Goal: Find specific page/section: Find specific page/section

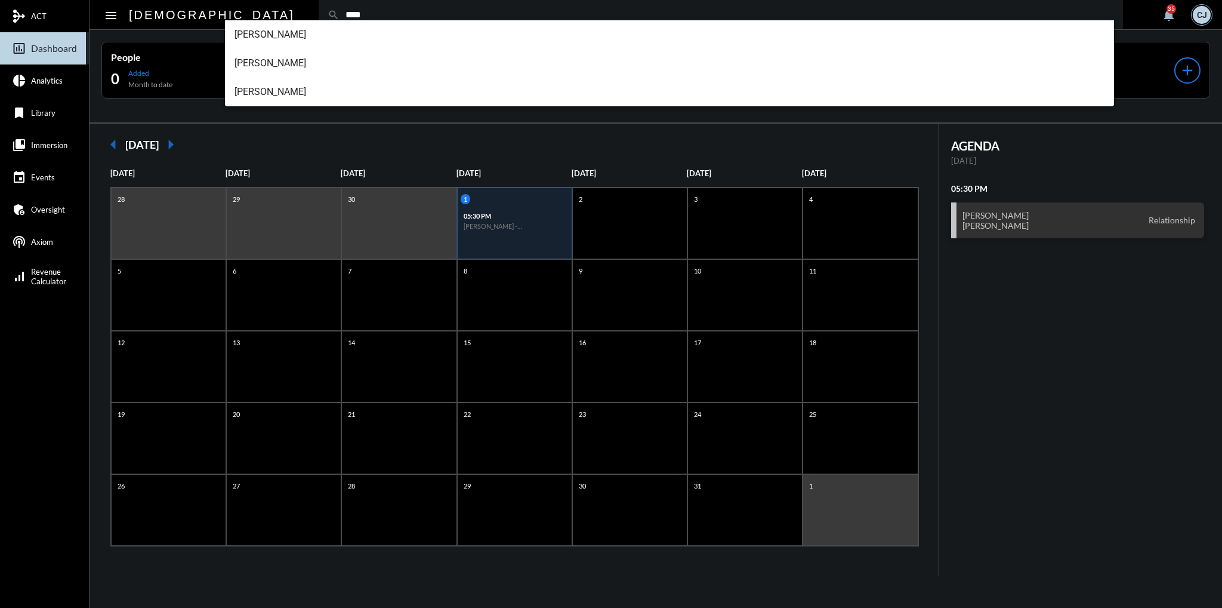
type input "****"
click at [356, 40] on span "Joe Llano" at bounding box center [670, 34] width 871 height 29
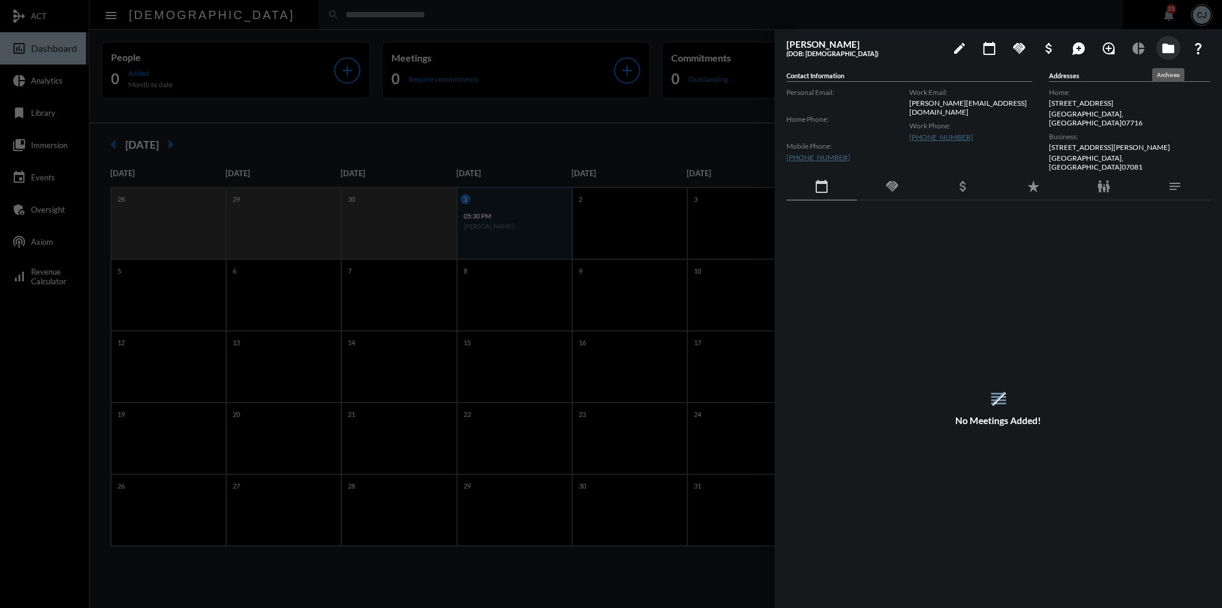
click at [1166, 51] on mat-icon "folder" at bounding box center [1168, 48] width 14 height 14
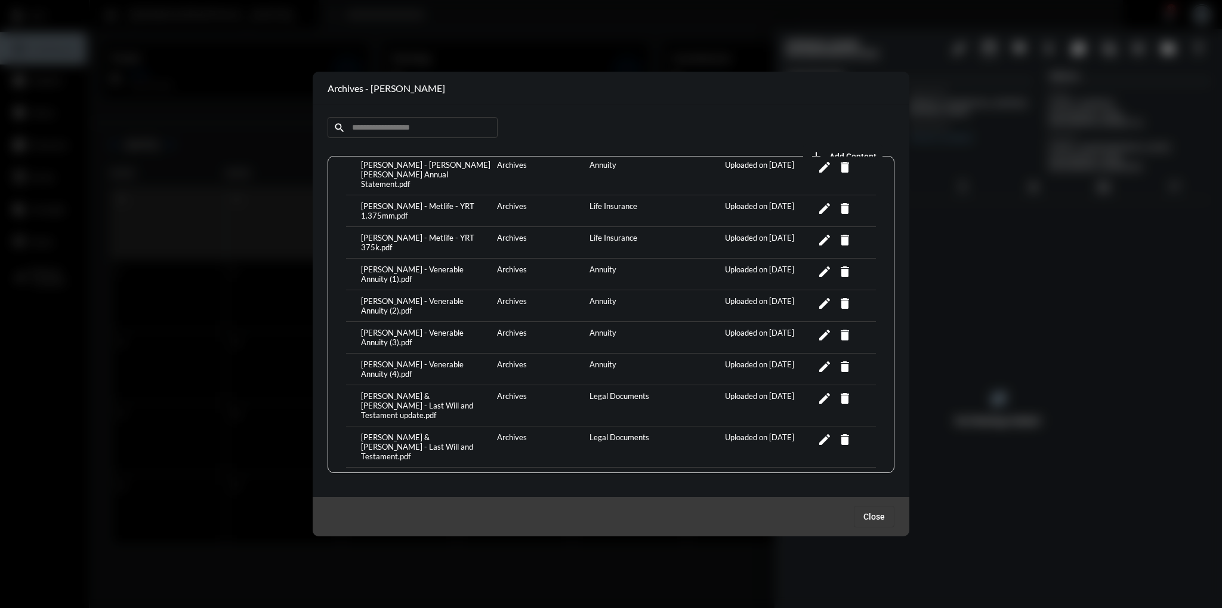
scroll to position [360, 0]
click at [420, 433] on div "Jose & Lizeth - Last Will and Testament.pdf" at bounding box center [426, 447] width 136 height 29
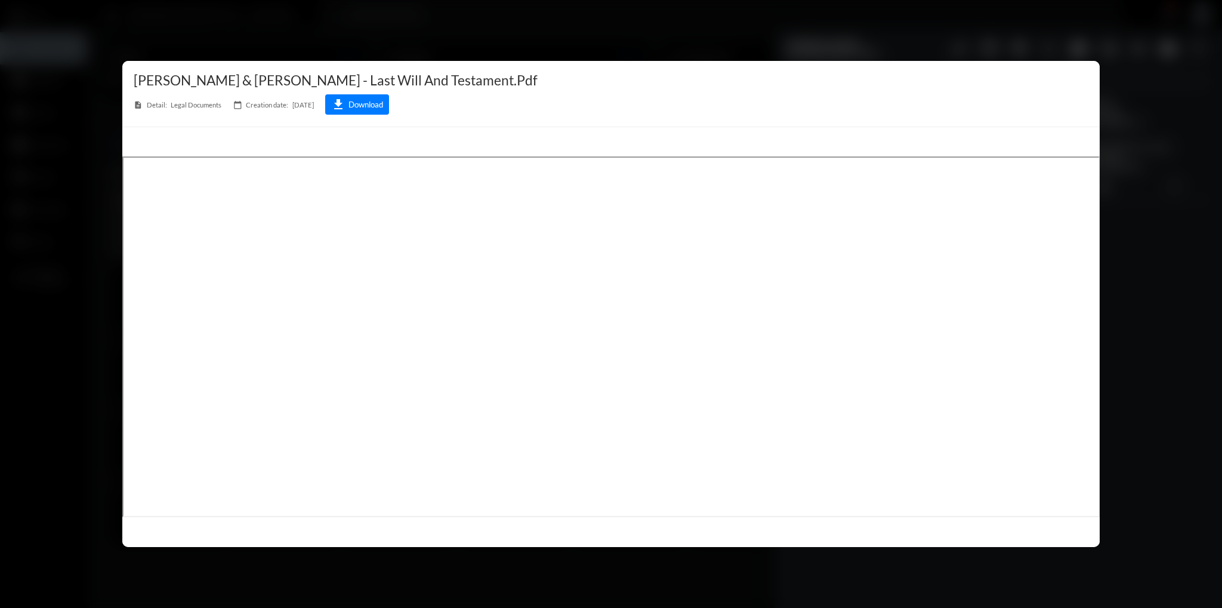
click at [1147, 288] on div at bounding box center [611, 304] width 1222 height 608
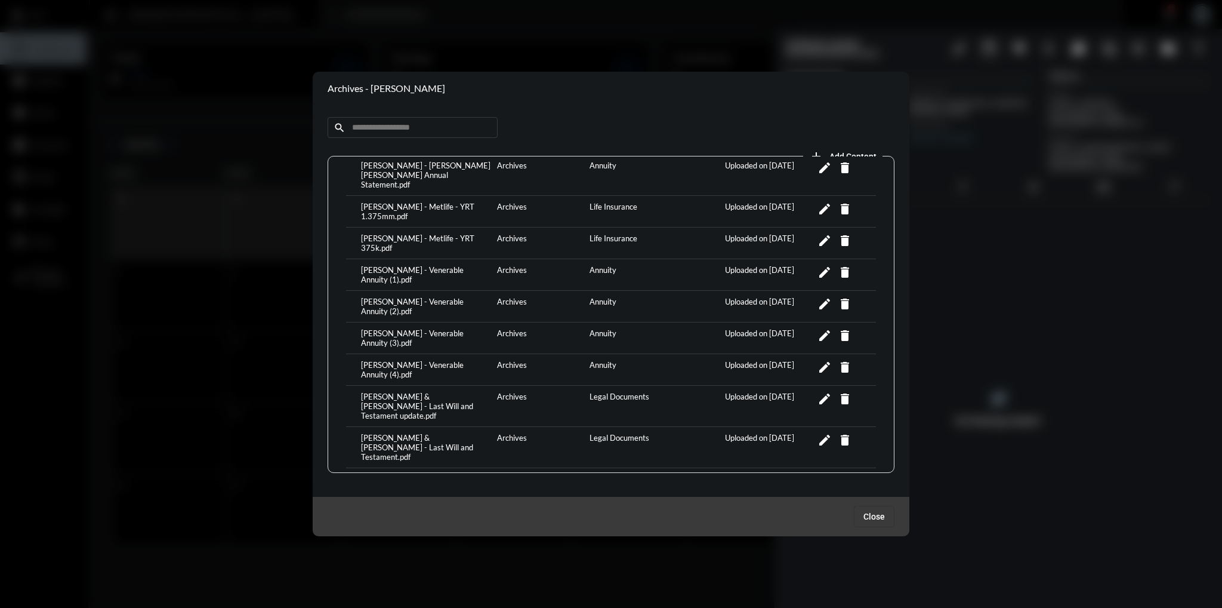
click at [390, 392] on div "Jose & Lizeth - Last Will and Testament update.pdf" at bounding box center [426, 406] width 136 height 29
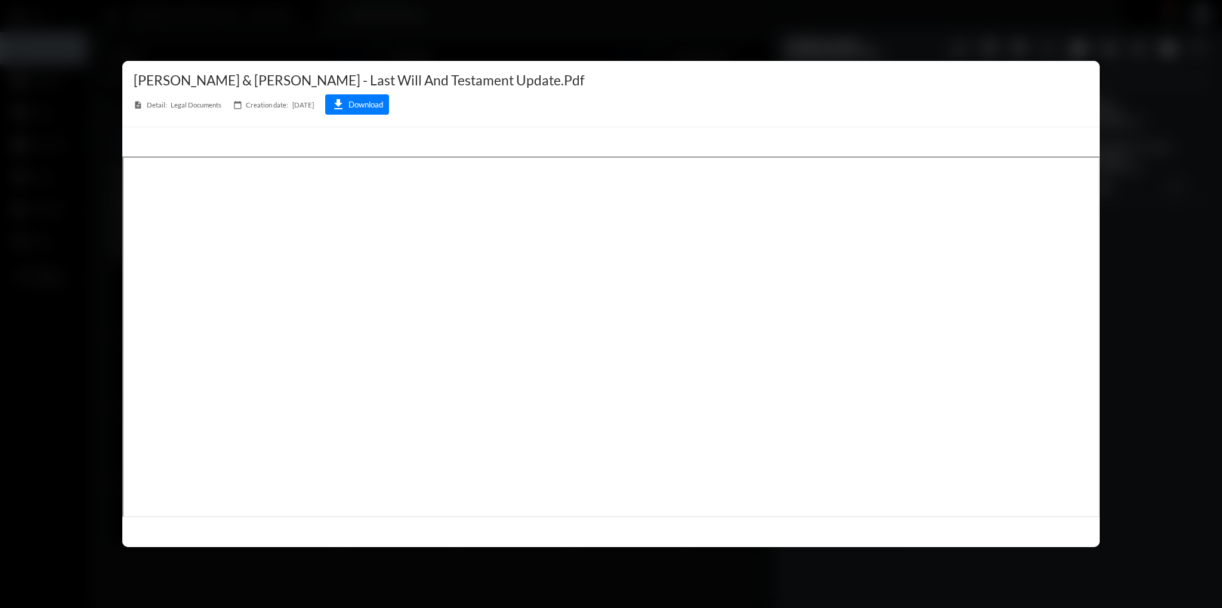
click at [1132, 304] on div at bounding box center [611, 304] width 1222 height 608
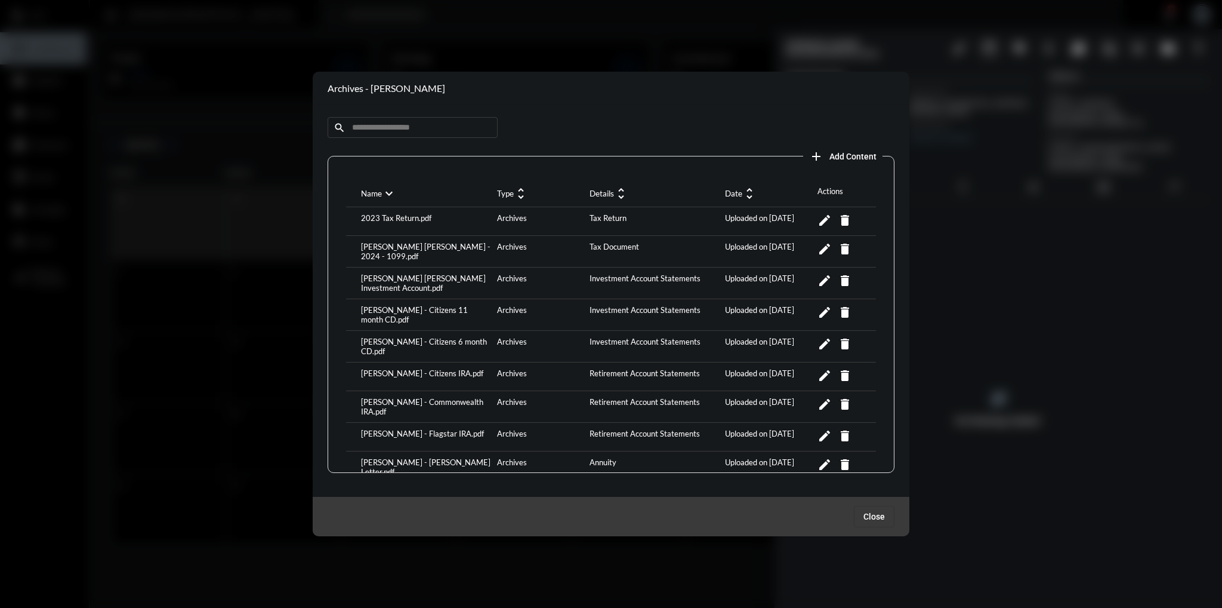
scroll to position [360, 0]
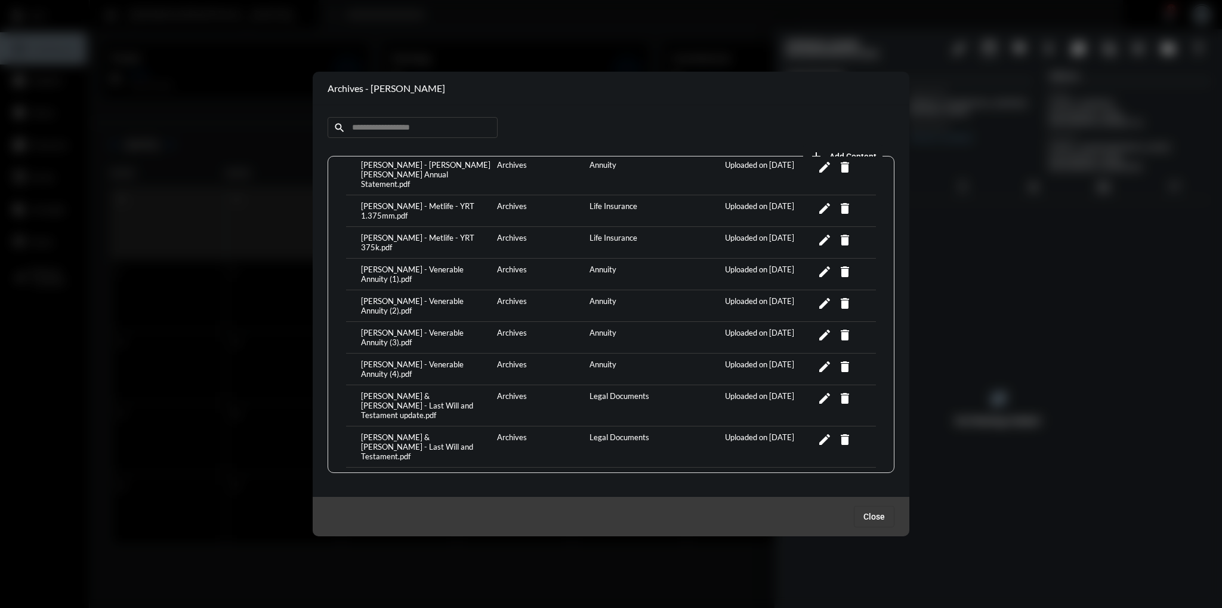
click at [415, 432] on div "Jose & Lizeth - Last Will and Testament.pdf" at bounding box center [426, 446] width 136 height 29
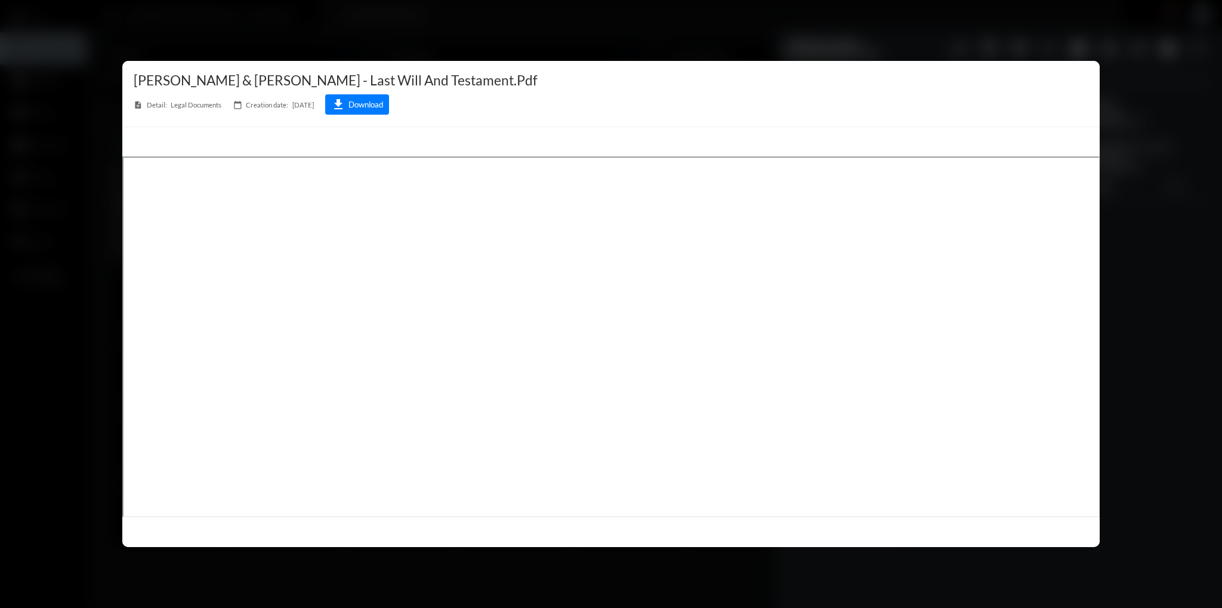
click at [1221, 340] on div at bounding box center [611, 304] width 1222 height 608
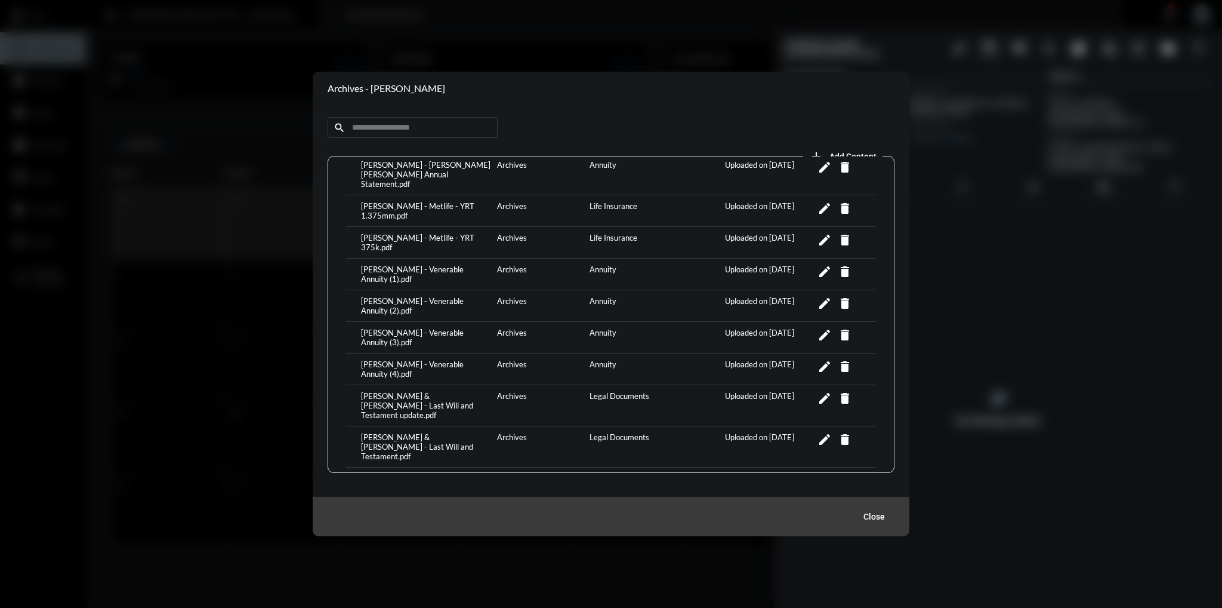
click at [391, 391] on div "Jose & Lizeth - Last Will and Testament update.pdf" at bounding box center [426, 405] width 136 height 29
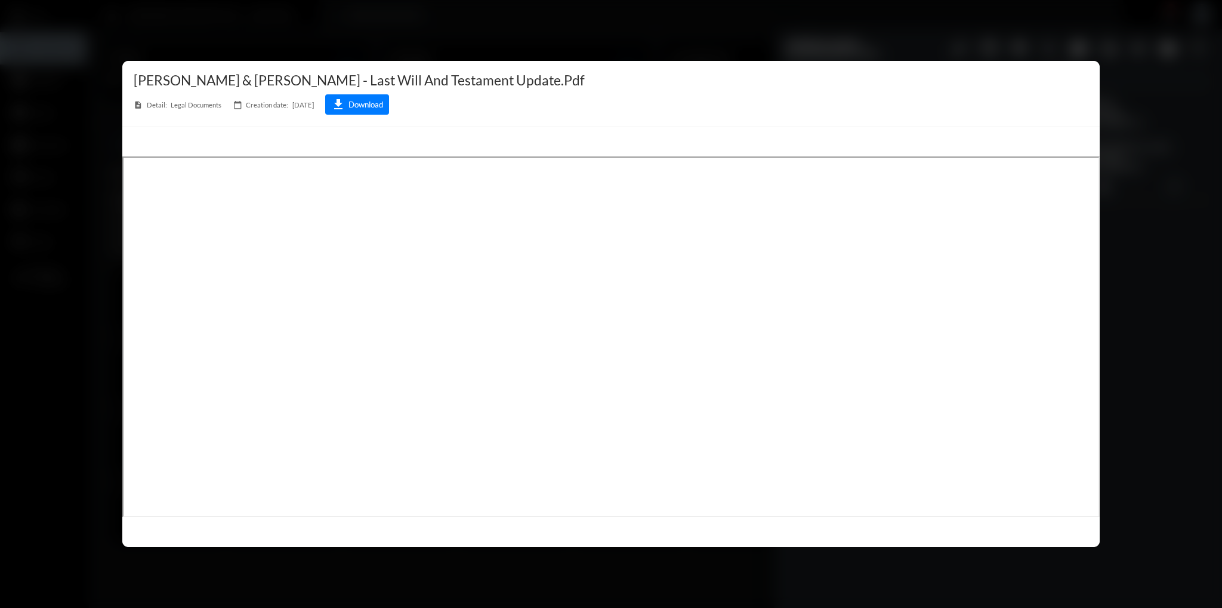
click at [1176, 248] on div at bounding box center [611, 304] width 1222 height 608
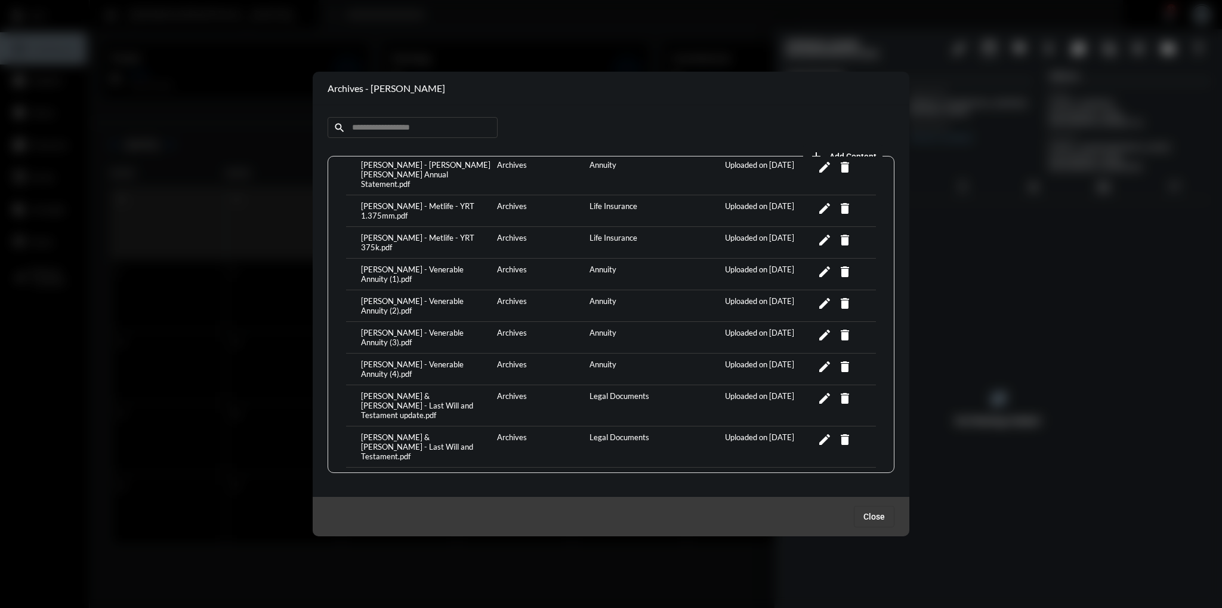
click at [381, 432] on div "Jose & Lizeth - Last Will and Testament.pdf" at bounding box center [426, 446] width 136 height 29
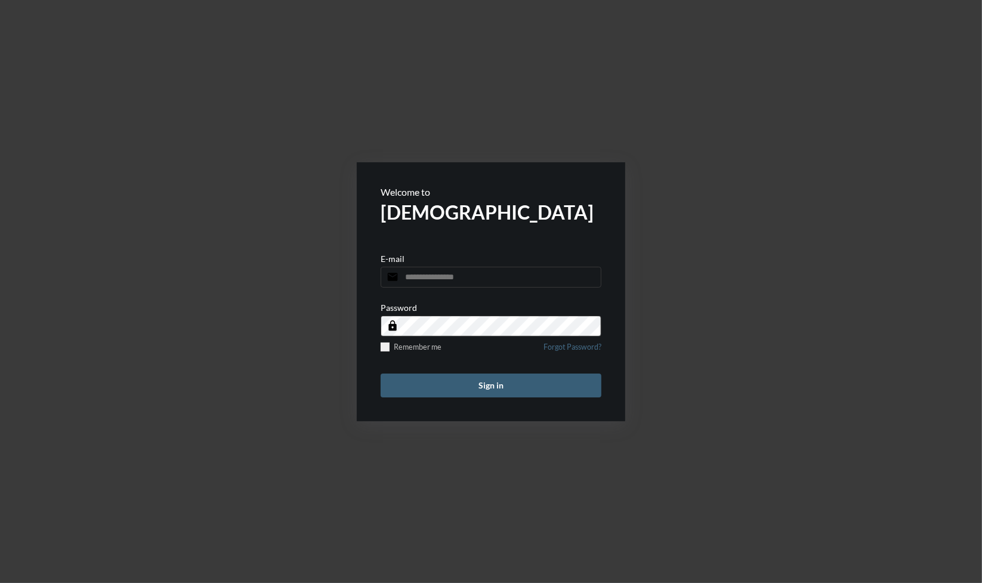
click at [473, 279] on input "email" at bounding box center [491, 277] width 221 height 21
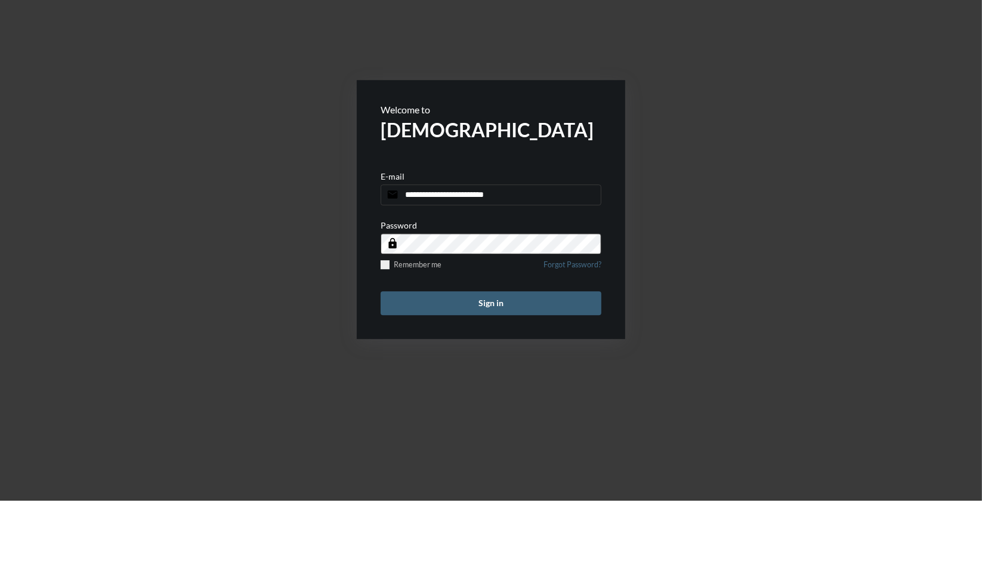
type input "**********"
click at [381, 374] on button "Sign in" at bounding box center [491, 386] width 221 height 24
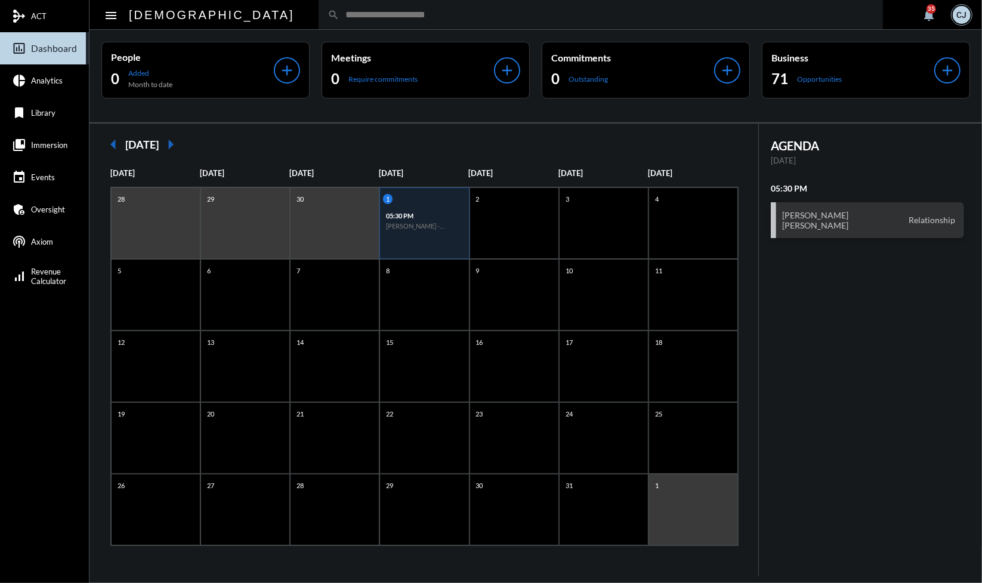
click at [449, 11] on input "text" at bounding box center [607, 15] width 535 height 10
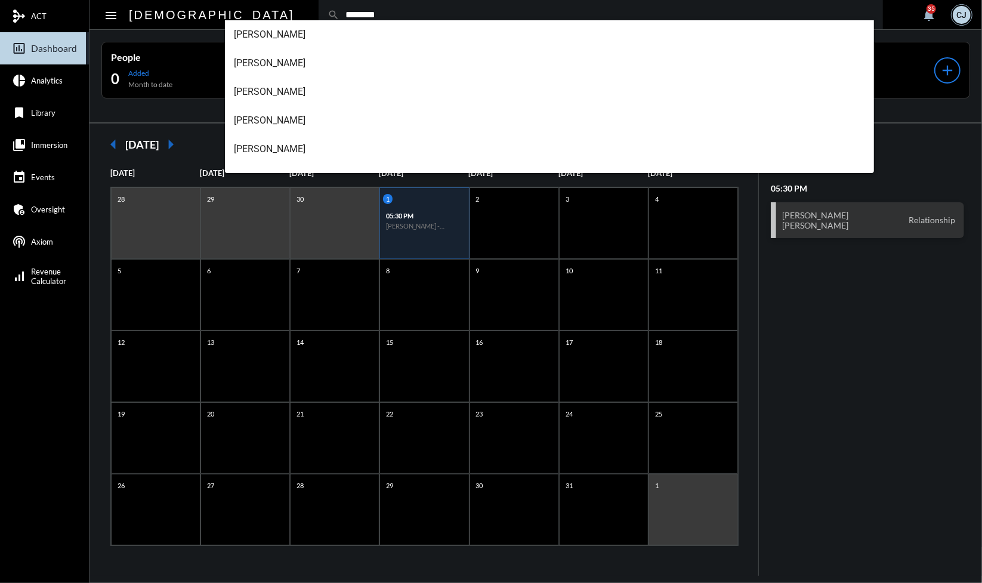
type input "********"
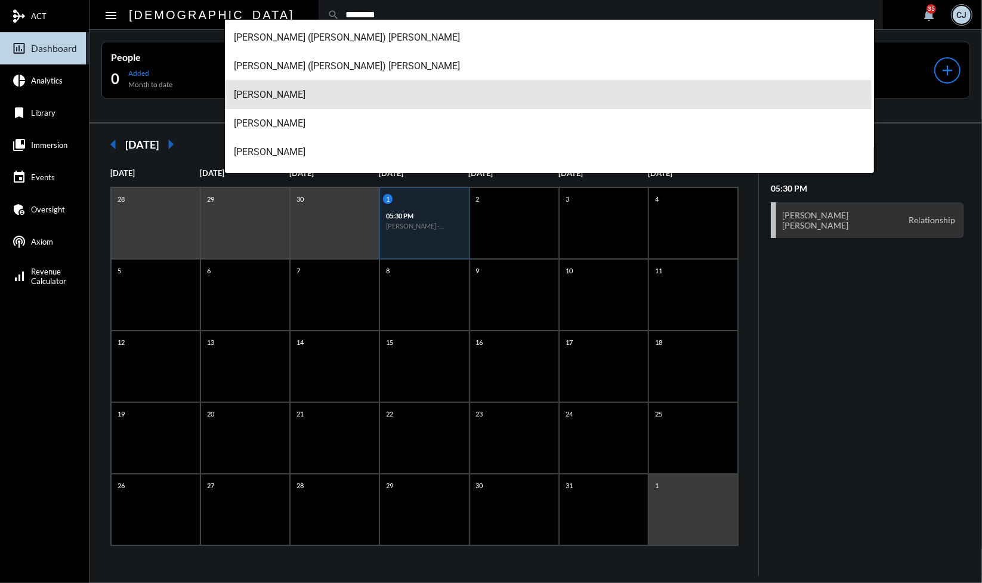
scroll to position [26, 0]
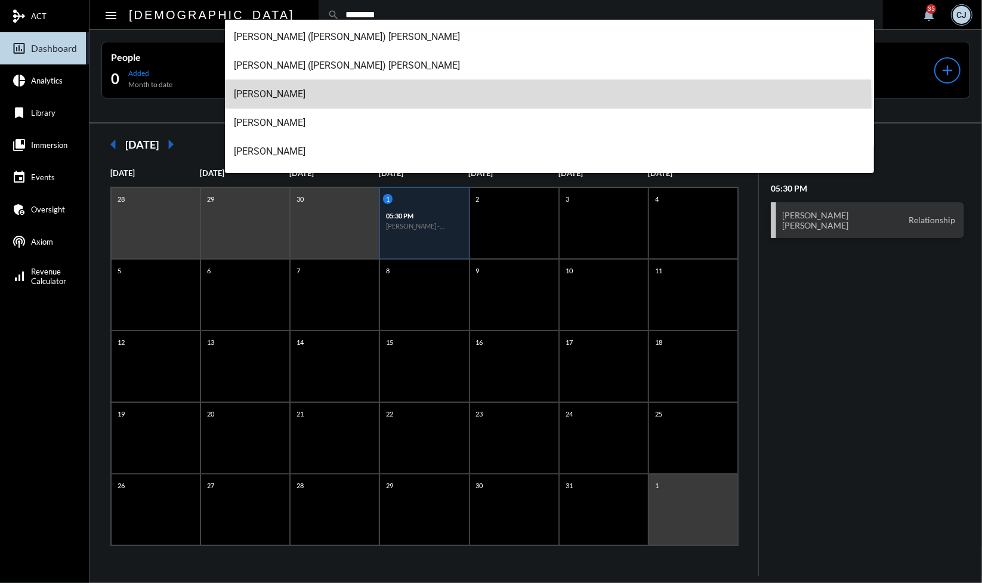
click at [442, 98] on span "[PERSON_NAME]" at bounding box center [550, 94] width 631 height 29
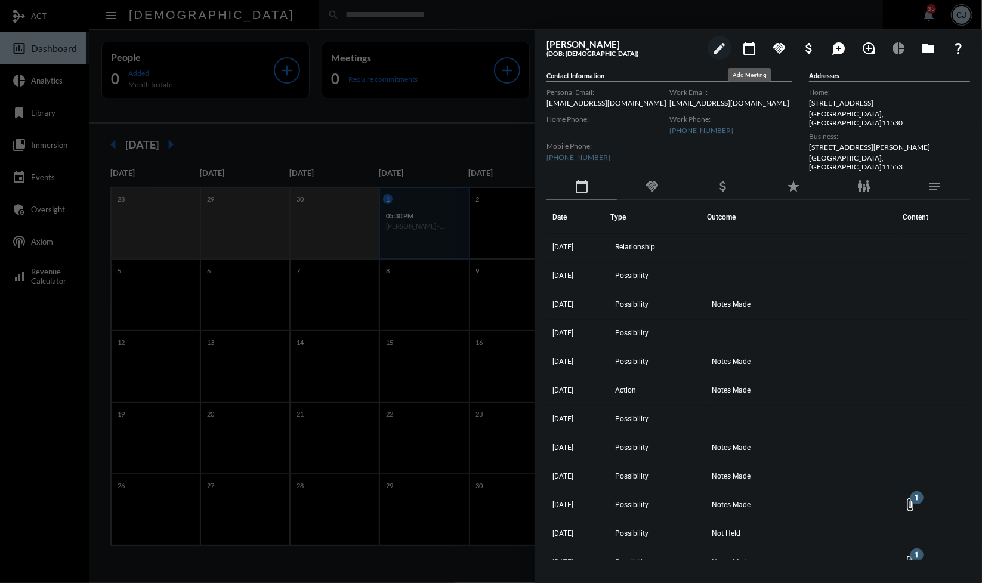
click at [937, 48] on button "folder" at bounding box center [929, 48] width 24 height 24
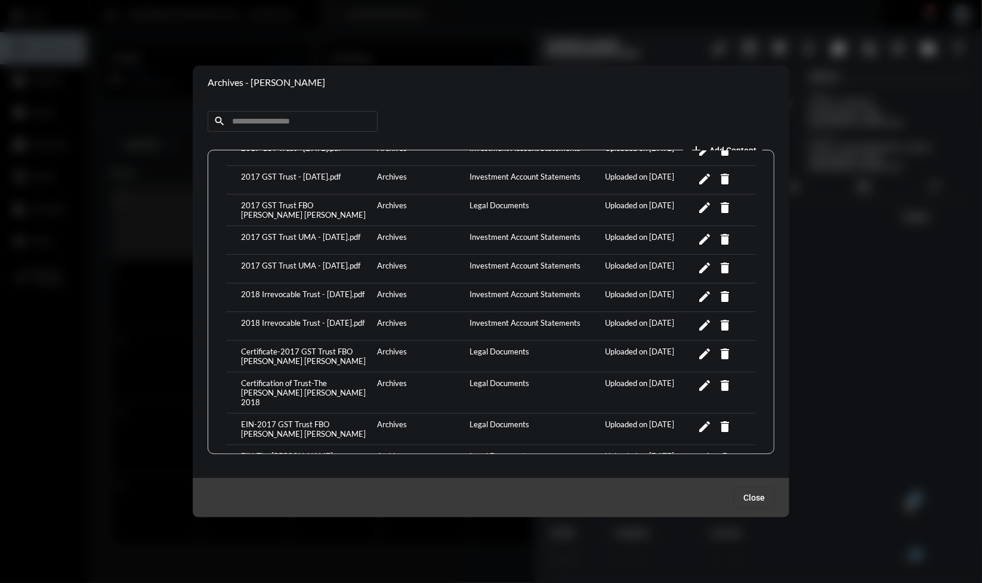
scroll to position [128, 0]
click at [322, 289] on div "2018 Irrevocable Trust - [DATE].pdf" at bounding box center [306, 296] width 136 height 16
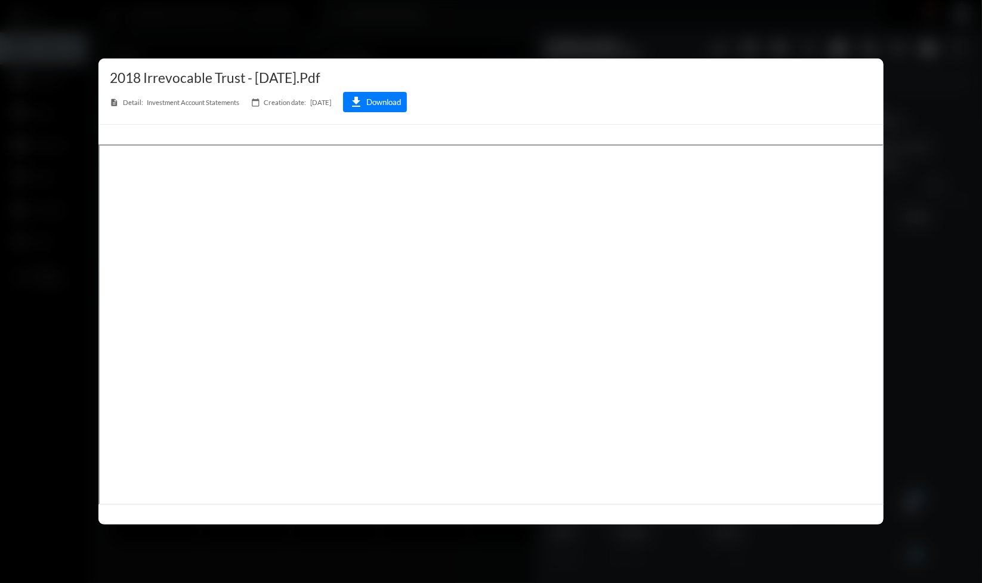
click at [917, 119] on div at bounding box center [491, 291] width 982 height 583
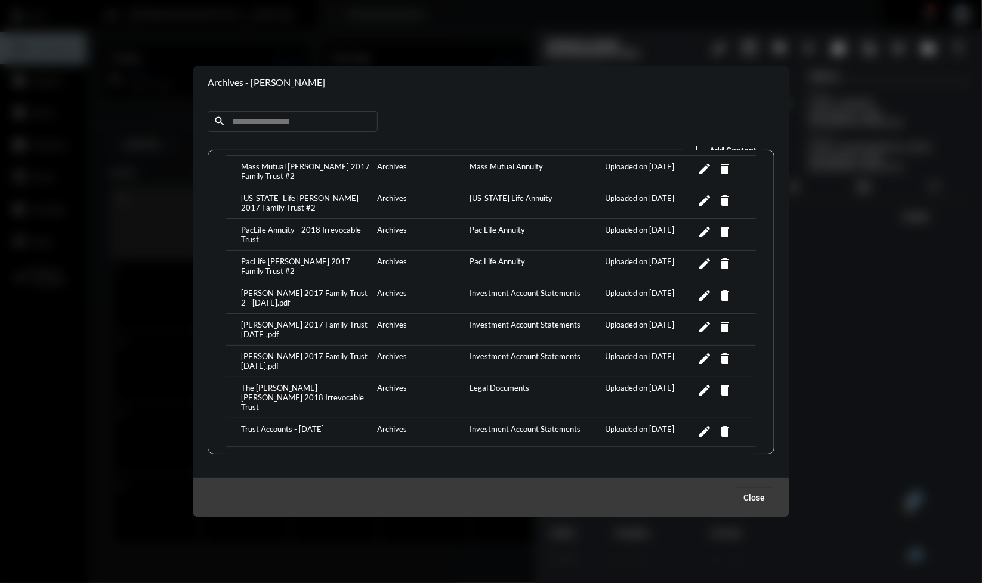
scroll to position [596, 0]
click at [316, 321] on div "[PERSON_NAME] 2017 Family Trust [DATE].pdf" at bounding box center [306, 330] width 136 height 19
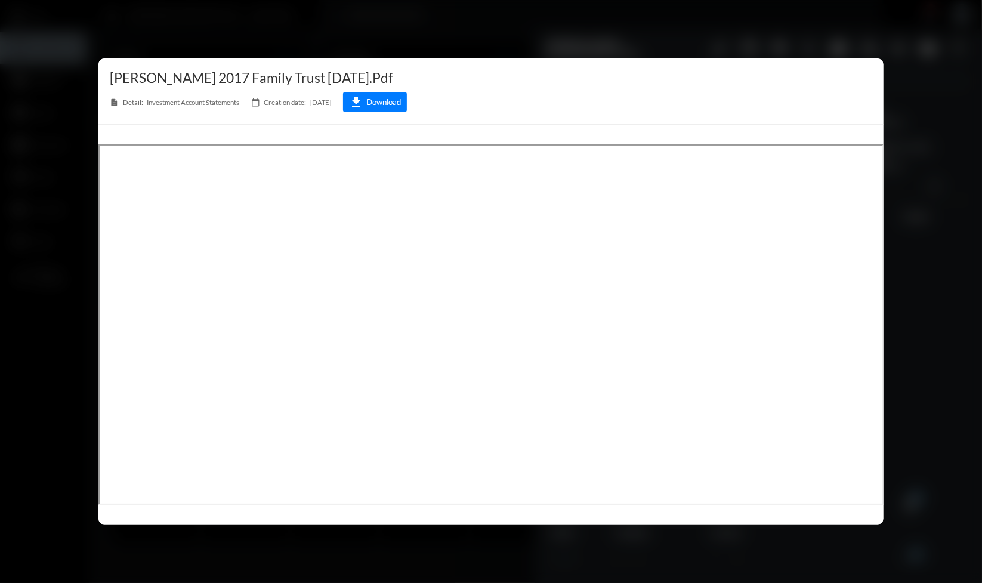
click at [935, 270] on div at bounding box center [491, 291] width 982 height 583
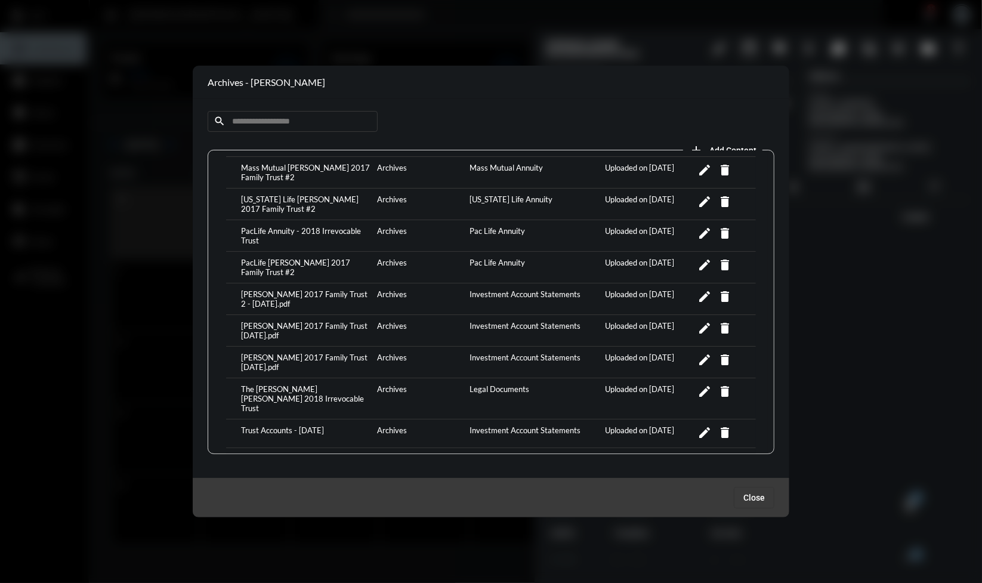
click at [477, 37] on div at bounding box center [491, 291] width 982 height 583
click at [756, 498] on span "Close" at bounding box center [754, 498] width 21 height 10
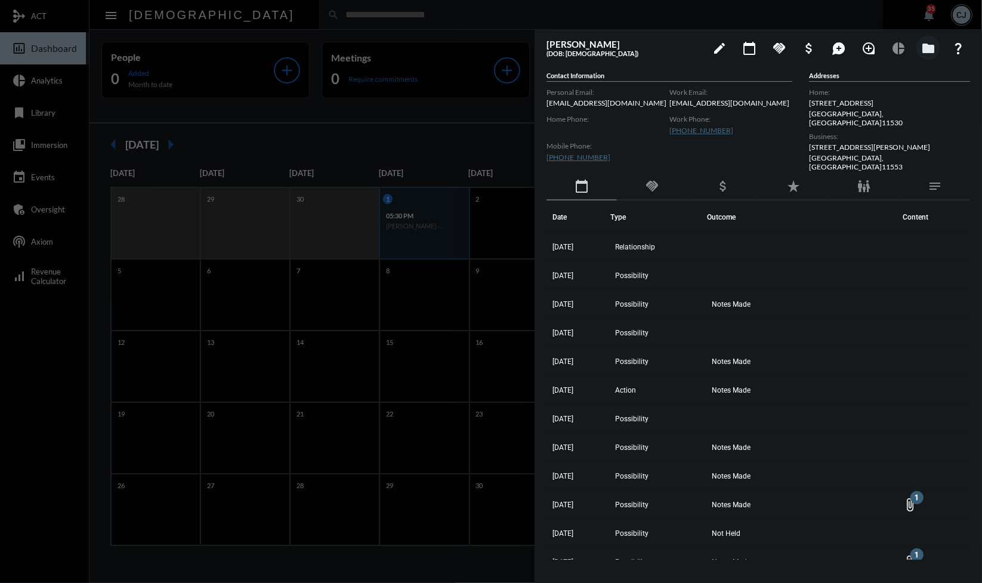
click at [449, 29] on div at bounding box center [491, 291] width 982 height 583
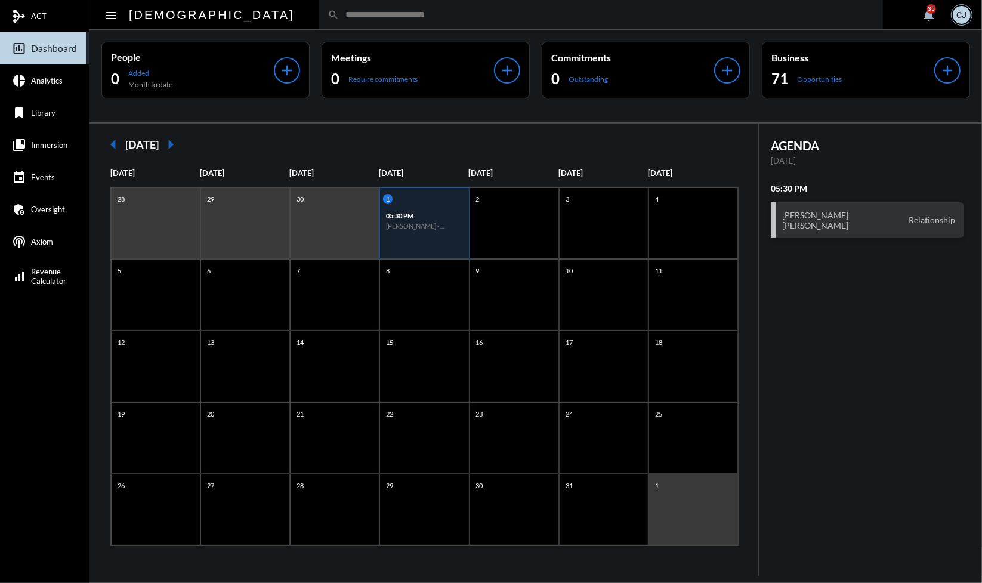
click at [402, 11] on input "text" at bounding box center [607, 15] width 535 height 10
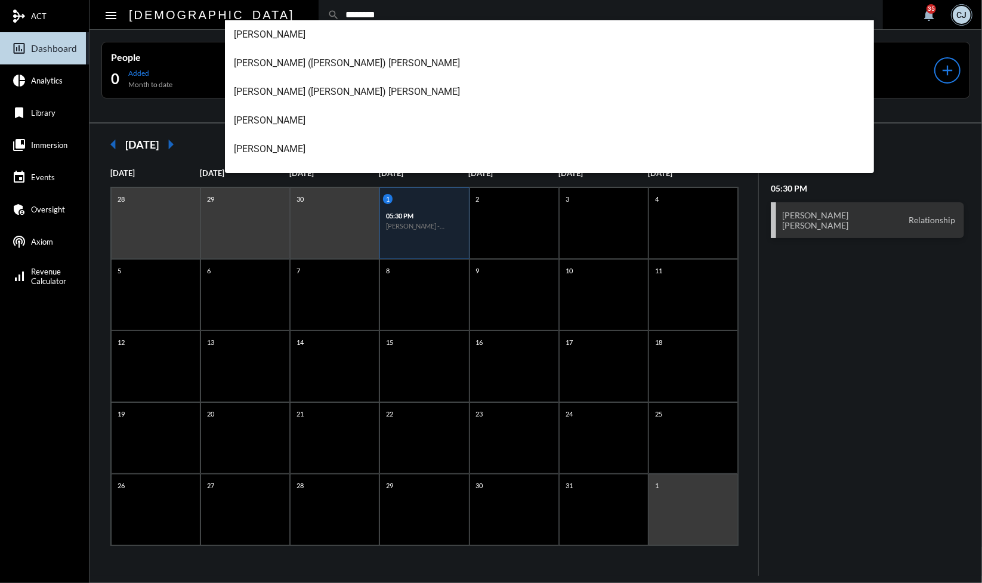
type input "********"
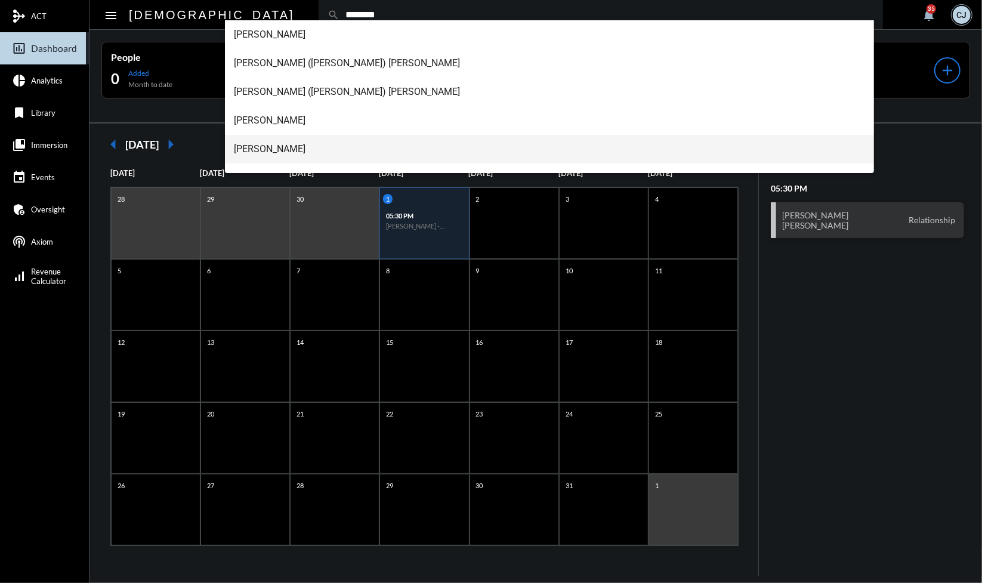
click at [298, 150] on span "[PERSON_NAME]" at bounding box center [550, 149] width 631 height 29
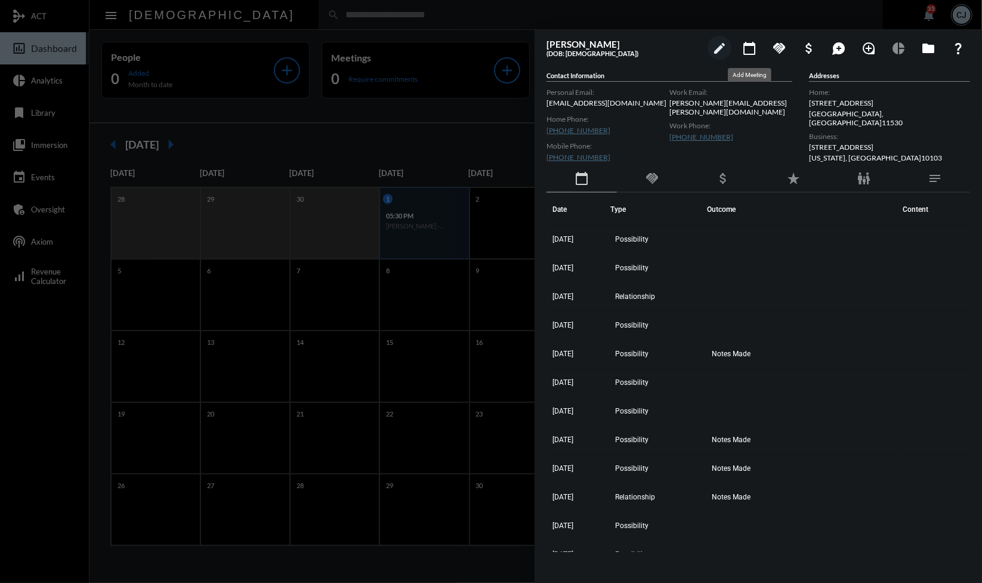
click at [930, 50] on mat-icon "folder" at bounding box center [929, 48] width 14 height 14
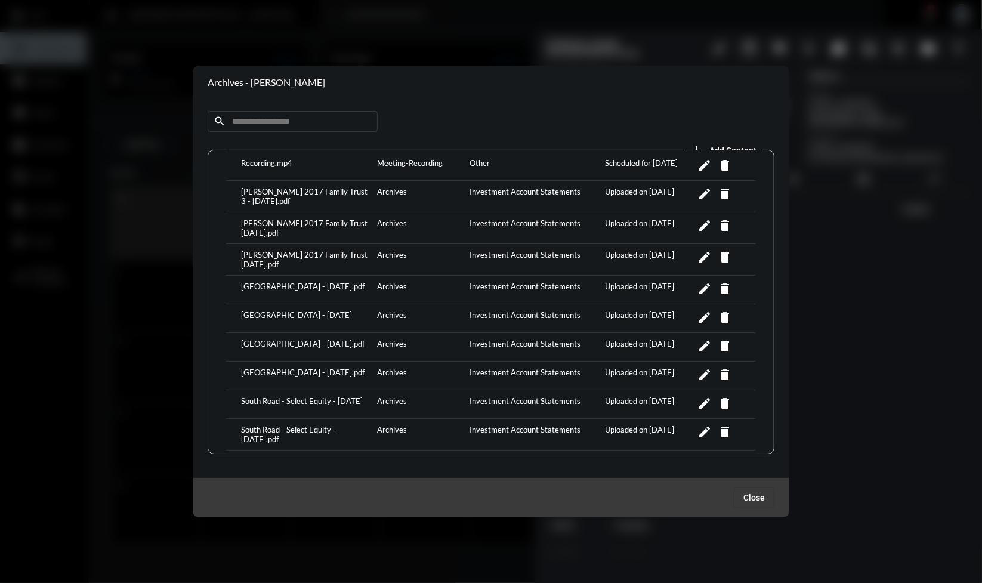
scroll to position [874, 0]
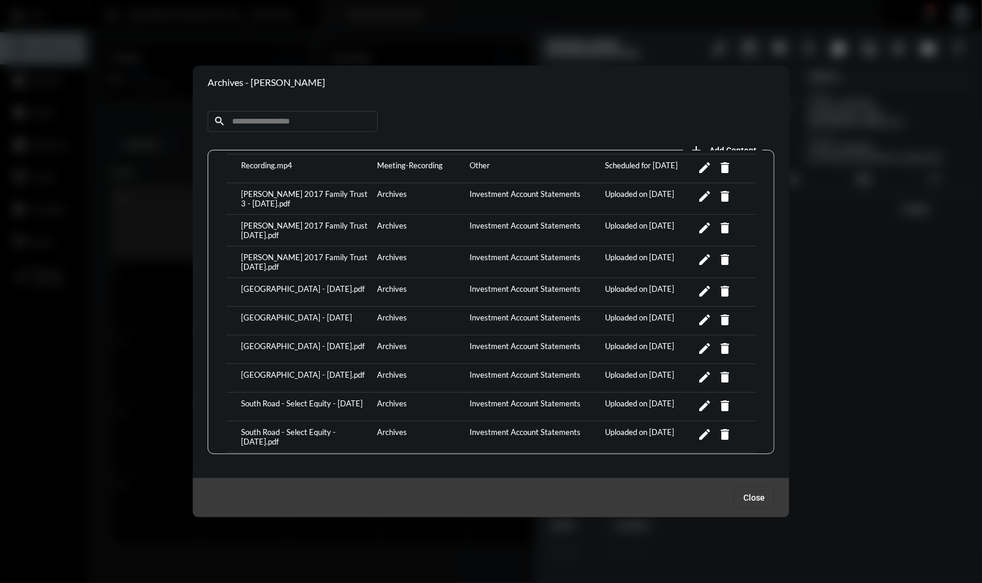
click at [874, 205] on div at bounding box center [491, 291] width 982 height 583
click at [762, 497] on span "Close" at bounding box center [754, 498] width 21 height 10
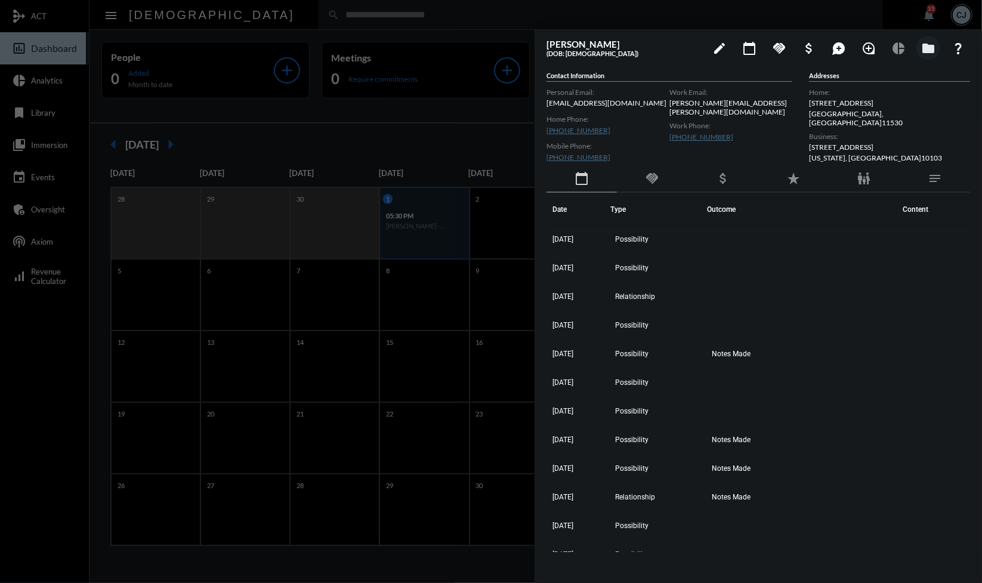
click at [399, 13] on div at bounding box center [491, 291] width 982 height 583
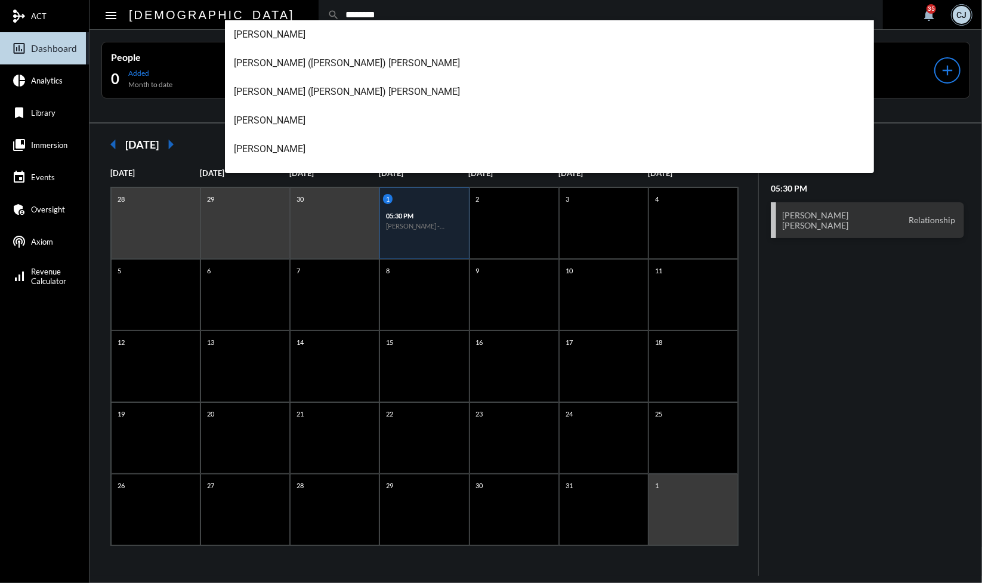
type input "********"
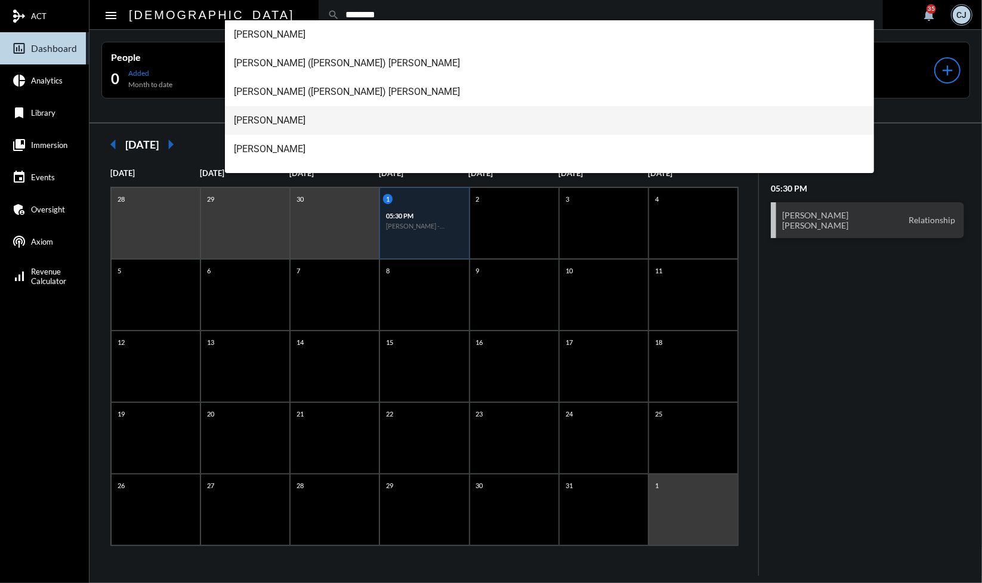
click at [286, 122] on span "[PERSON_NAME]" at bounding box center [550, 120] width 631 height 29
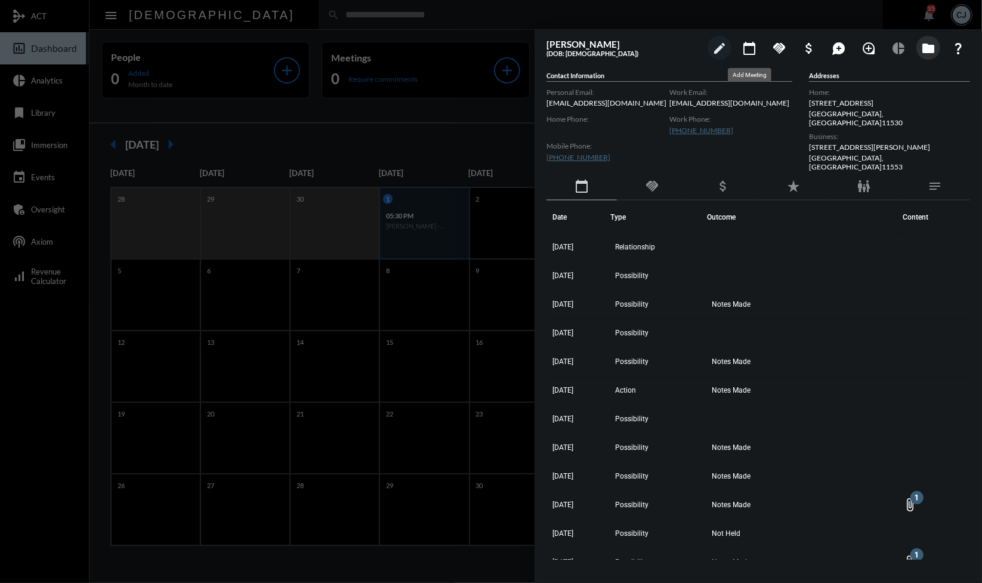
click at [928, 39] on button "folder" at bounding box center [929, 48] width 24 height 24
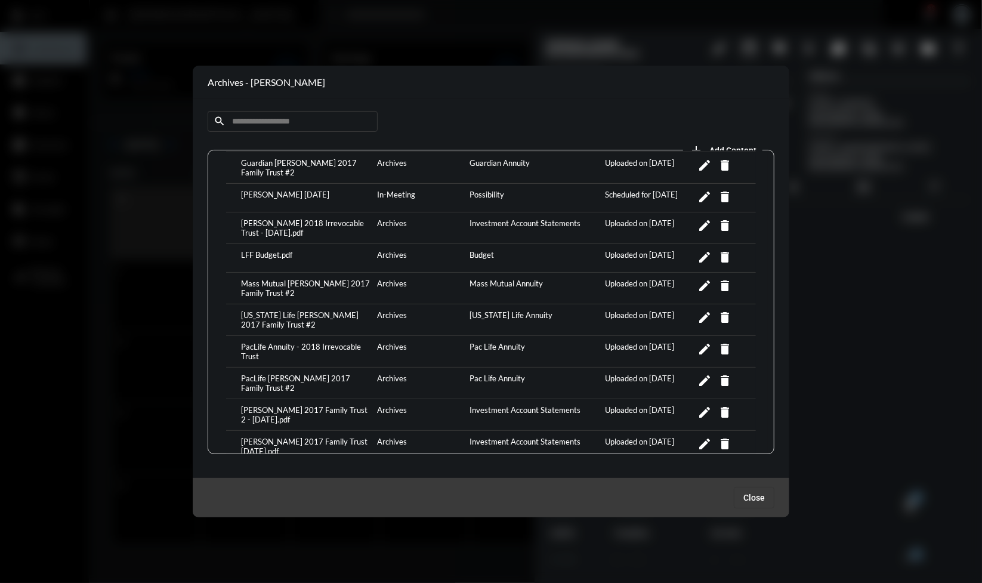
scroll to position [484, 0]
